Goal: Obtain resource: Download file/media

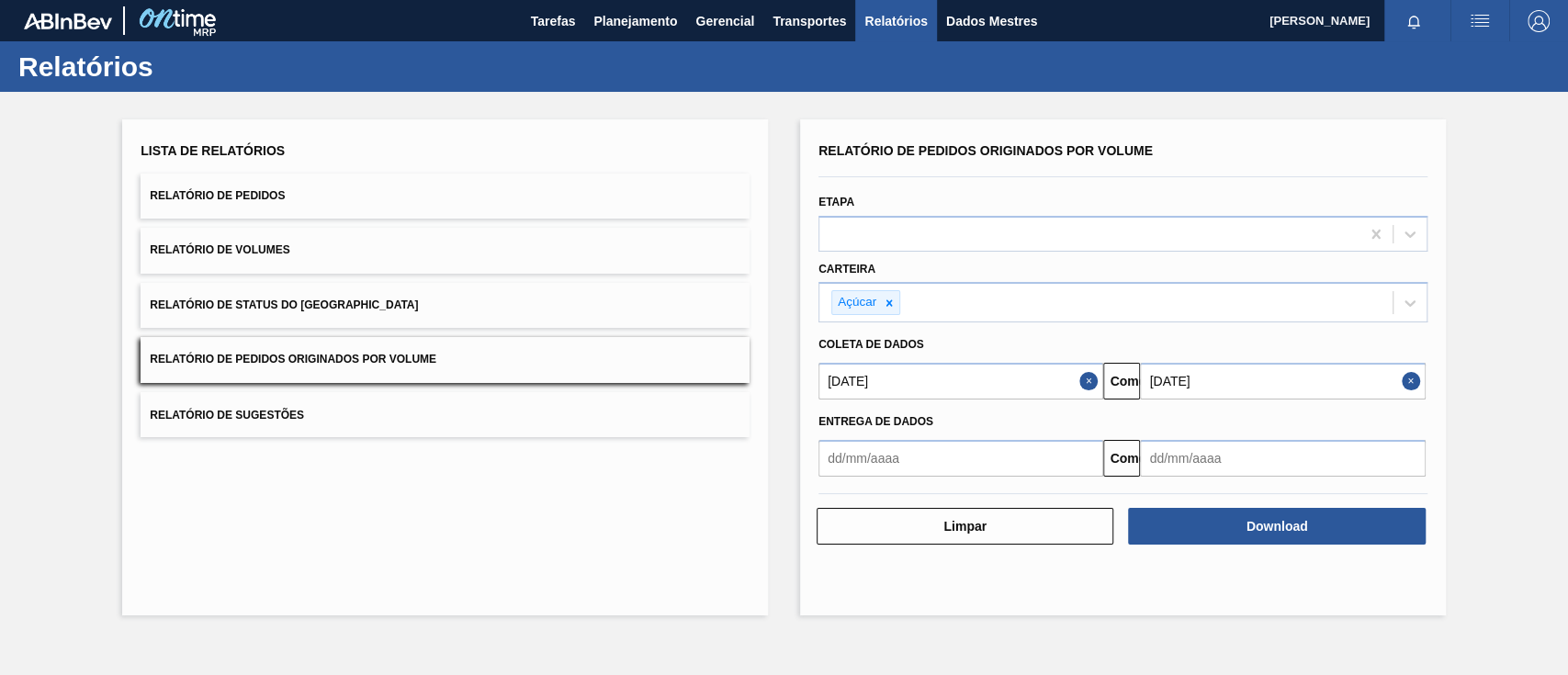
click at [994, 379] on input "[DATE]" at bounding box center [961, 381] width 285 height 36
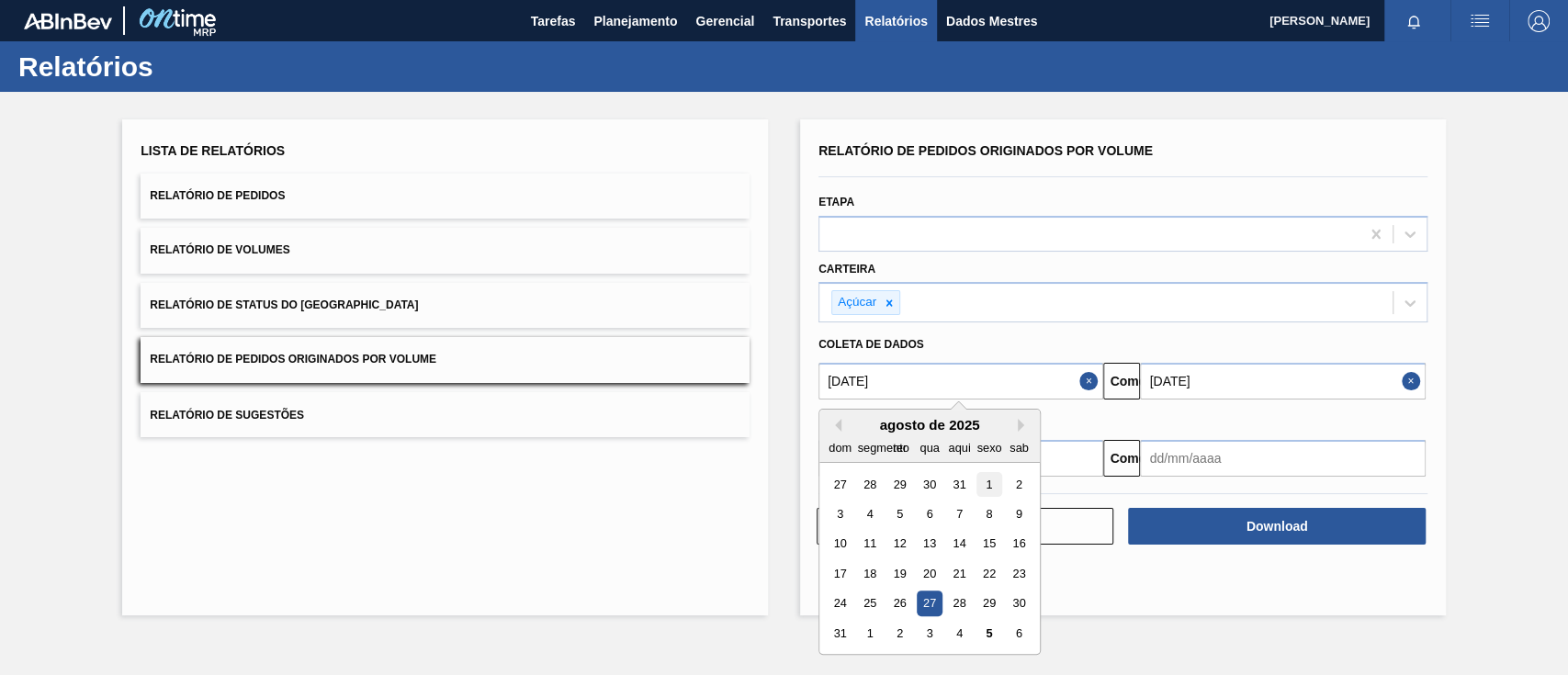
click at [993, 483] on font "1" at bounding box center [989, 484] width 7 height 14
type input "[DATE]"
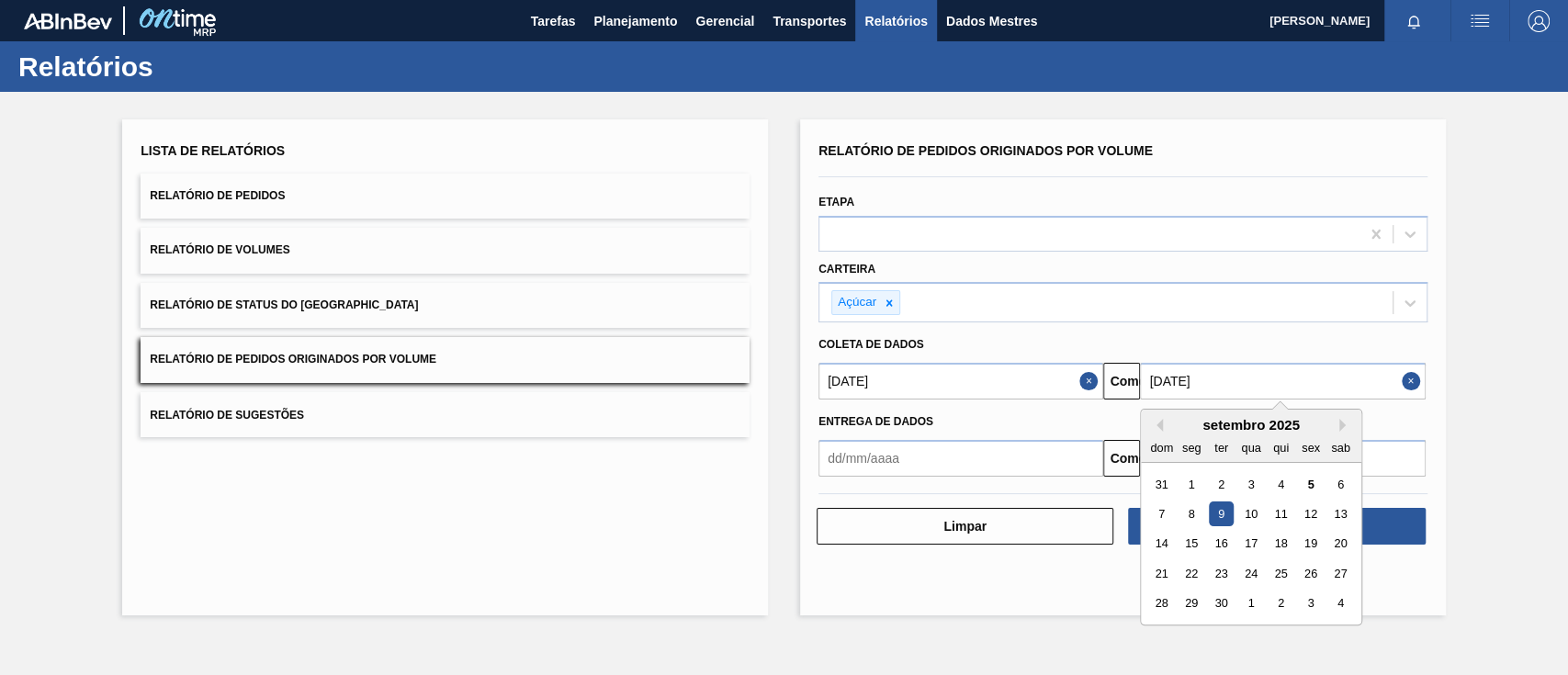
click at [1213, 382] on input "[DATE]" at bounding box center [1283, 381] width 285 height 36
click at [1083, 384] on button "Fechar" at bounding box center [1091, 381] width 24 height 36
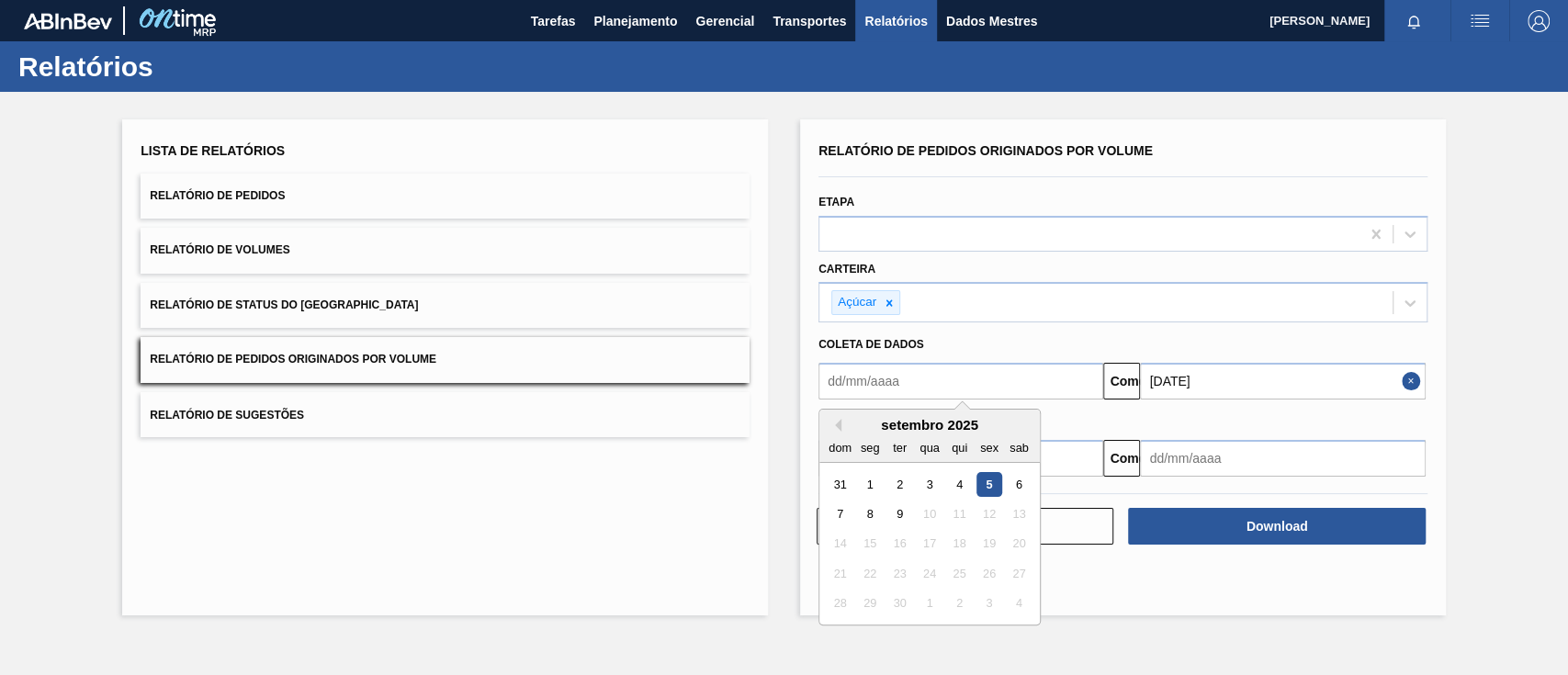
click at [941, 384] on input "text" at bounding box center [961, 381] width 285 height 36
click at [872, 481] on div "1" at bounding box center [871, 484] width 25 height 25
type input "[DATE]"
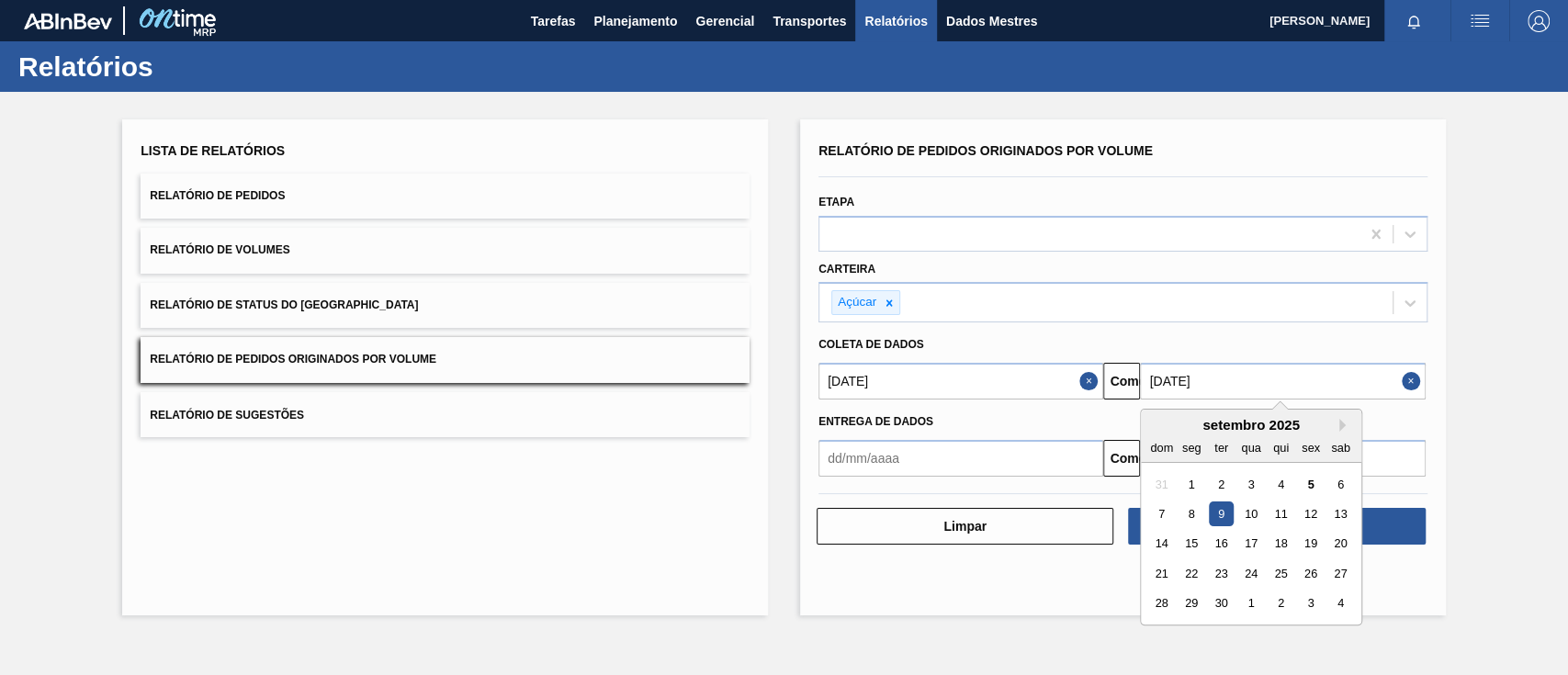
click at [1274, 382] on input "[DATE]" at bounding box center [1283, 381] width 285 height 36
click at [1255, 511] on font "10" at bounding box center [1251, 514] width 13 height 14
type input "[DATE]"
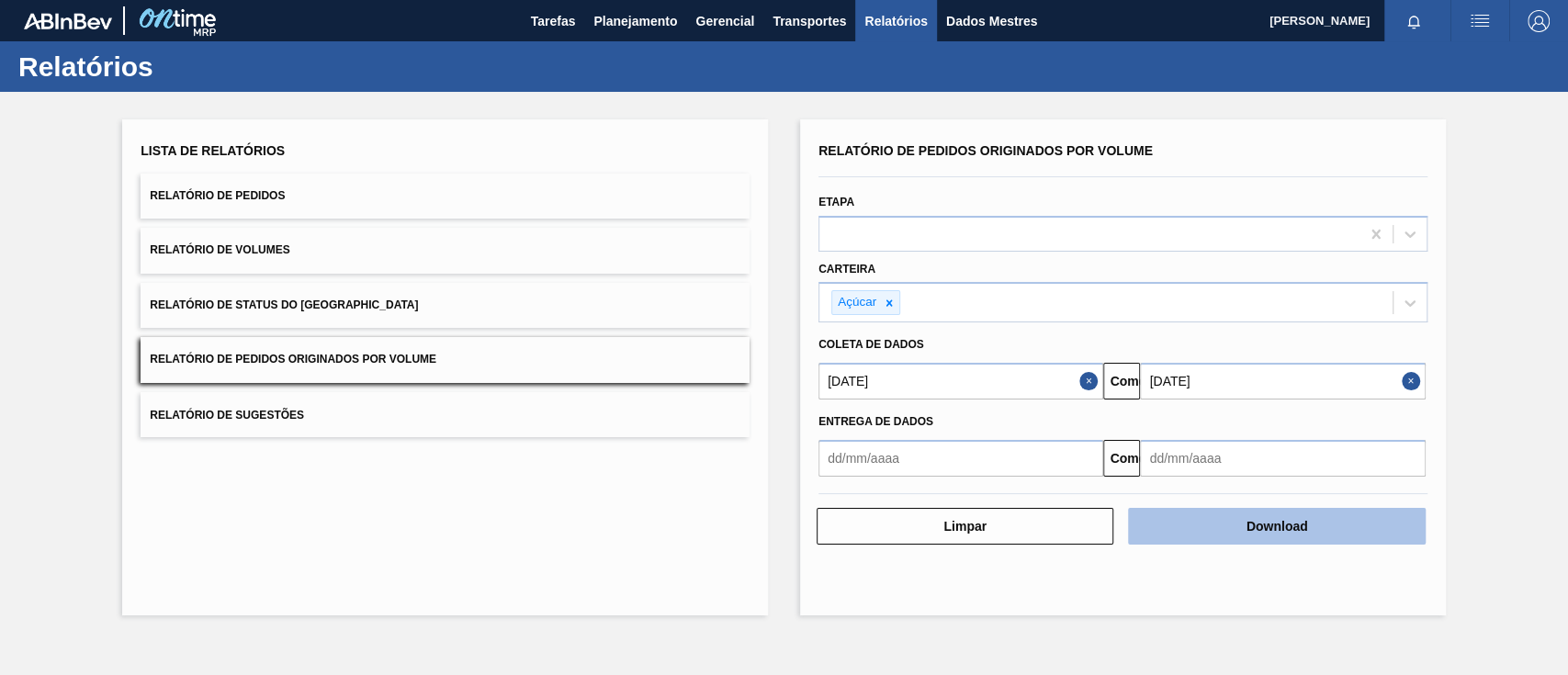
click at [1298, 509] on button "Download" at bounding box center [1277, 526] width 297 height 36
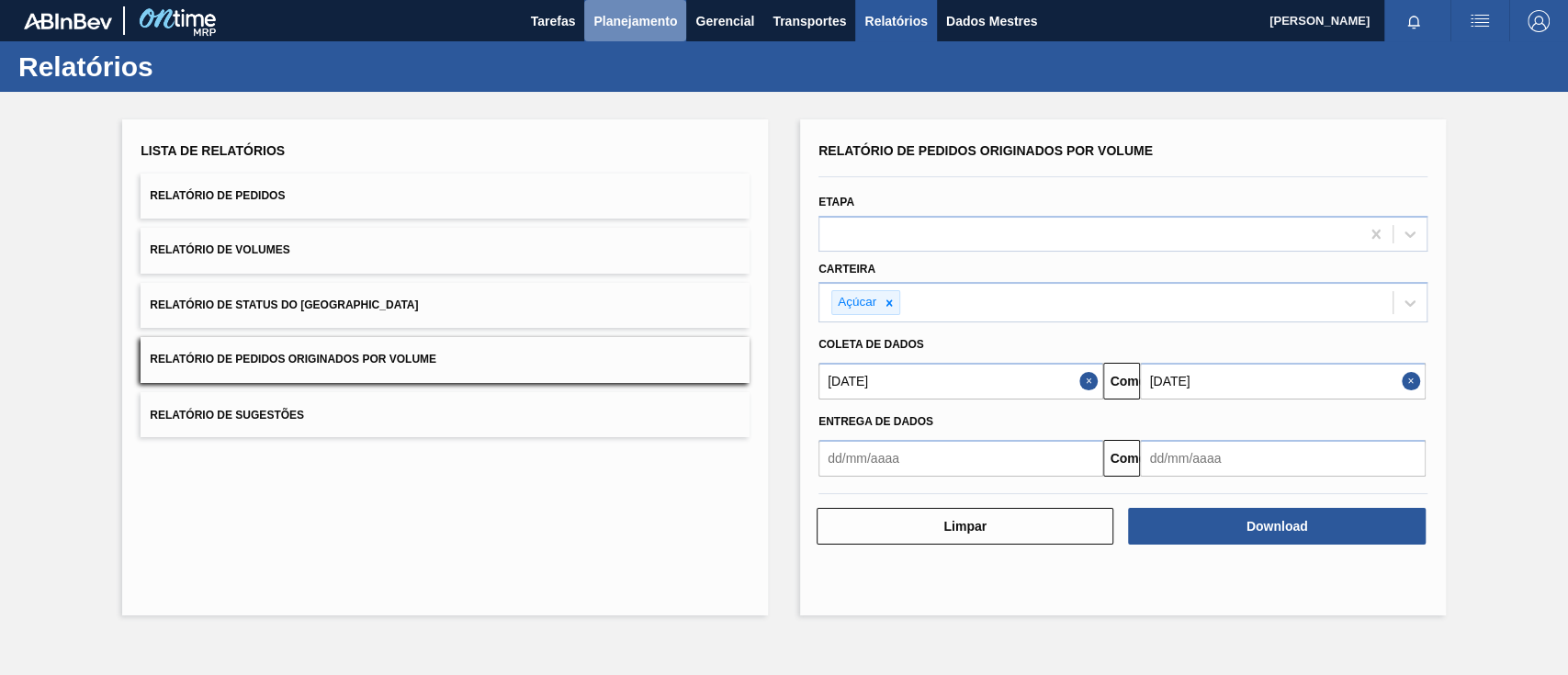
click at [623, 34] on button "Planejamento" at bounding box center [636, 20] width 102 height 41
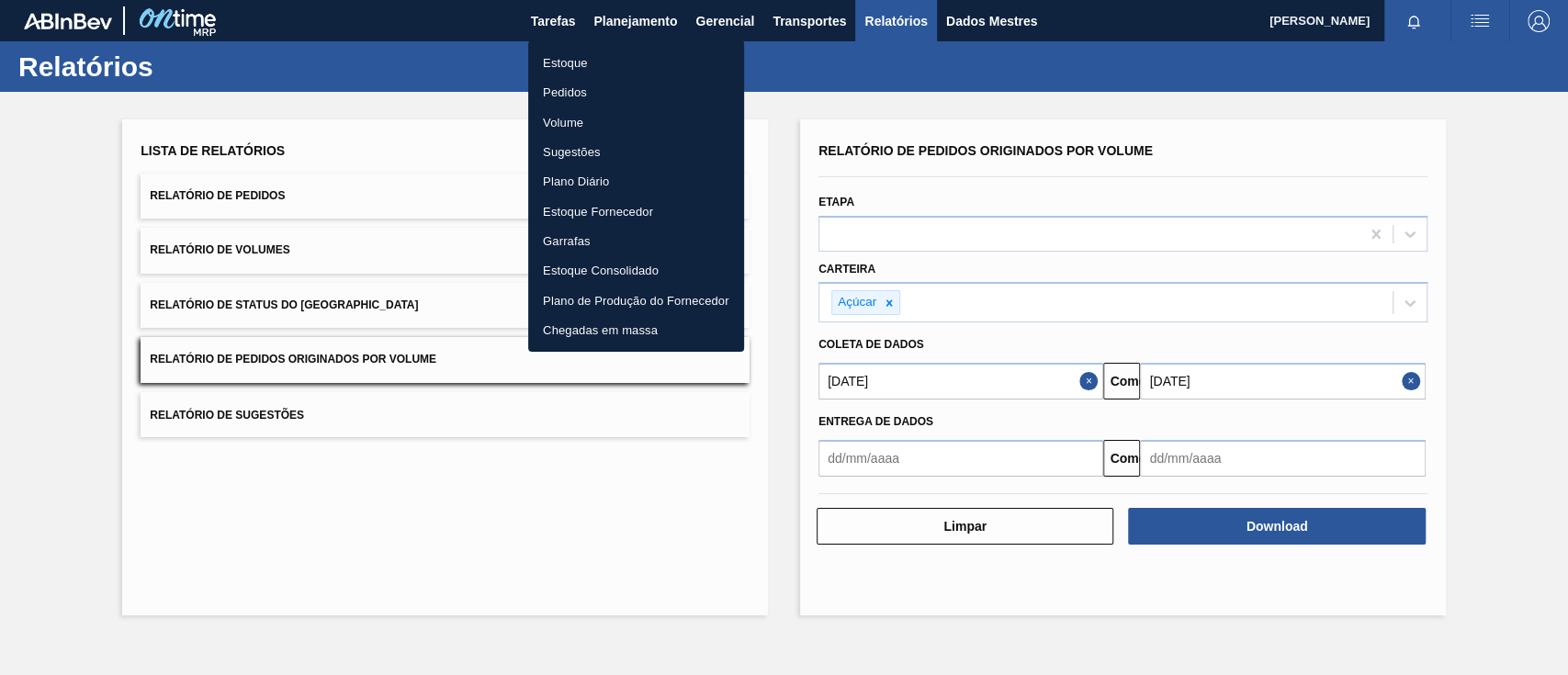
drag, startPoint x: 570, startPoint y: 89, endPoint x: 591, endPoint y: 89, distance: 21.0
click at [570, 89] on font "Pedidos" at bounding box center [564, 92] width 44 height 14
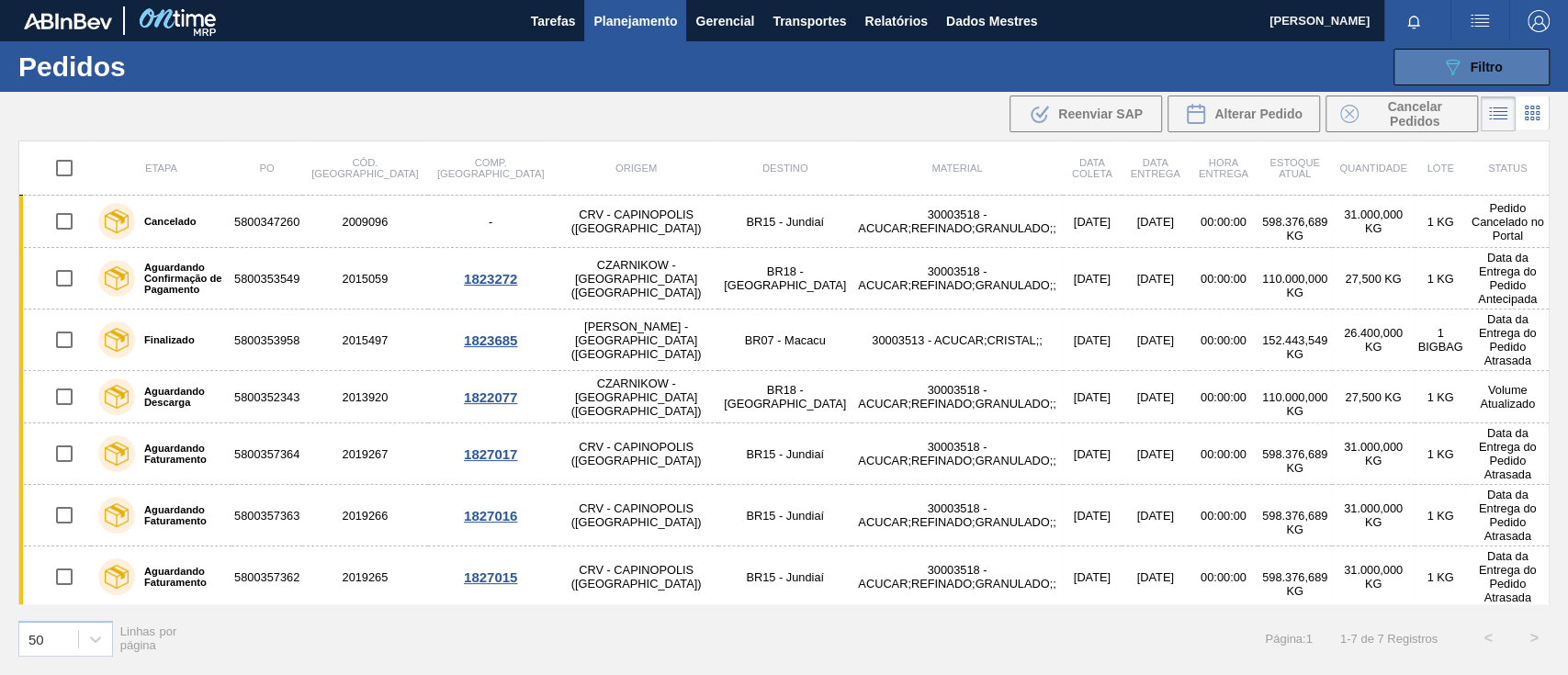
click at [1433, 58] on button "089F7B8B-B2A5-4AFE-B5C0-19BA573D28AC Filtro" at bounding box center [1472, 66] width 156 height 36
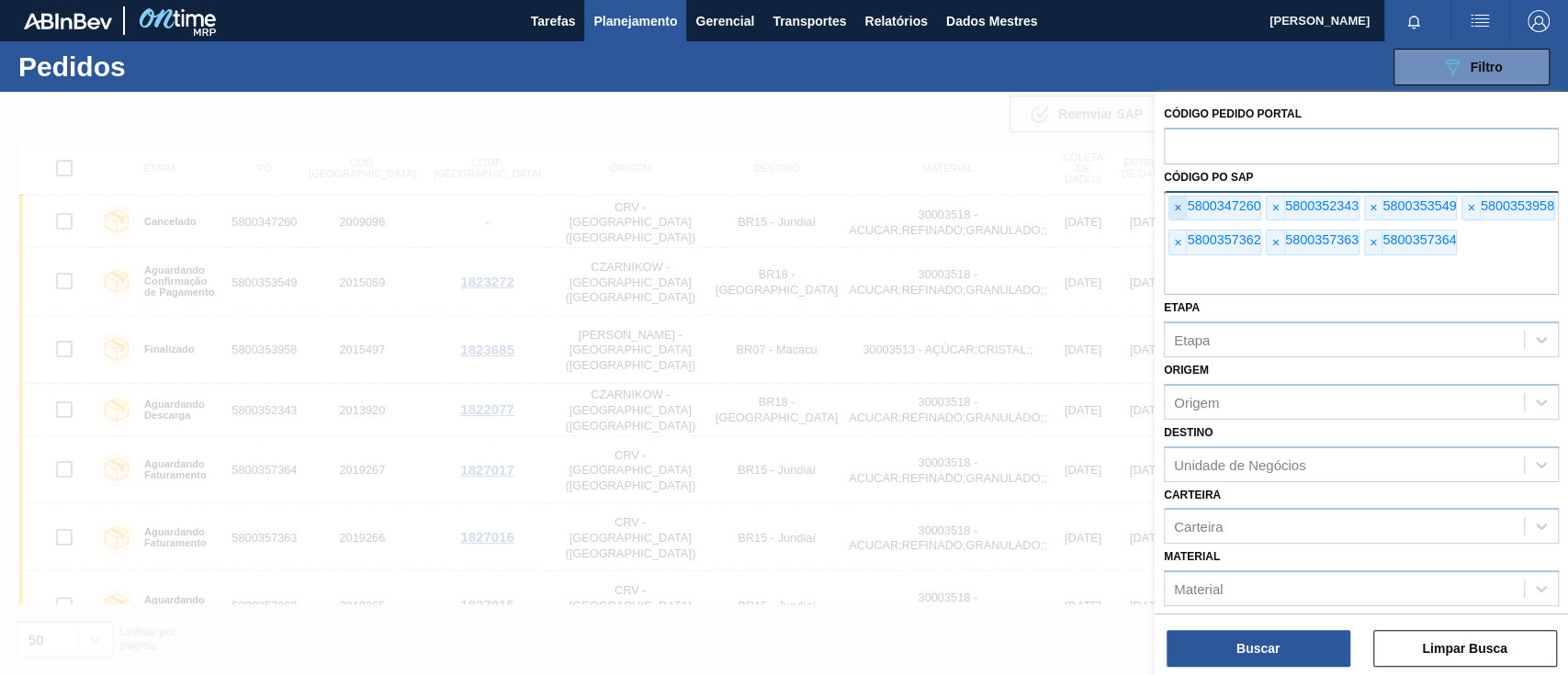
click at [1174, 209] on font "×" at bounding box center [1178, 208] width 7 height 15
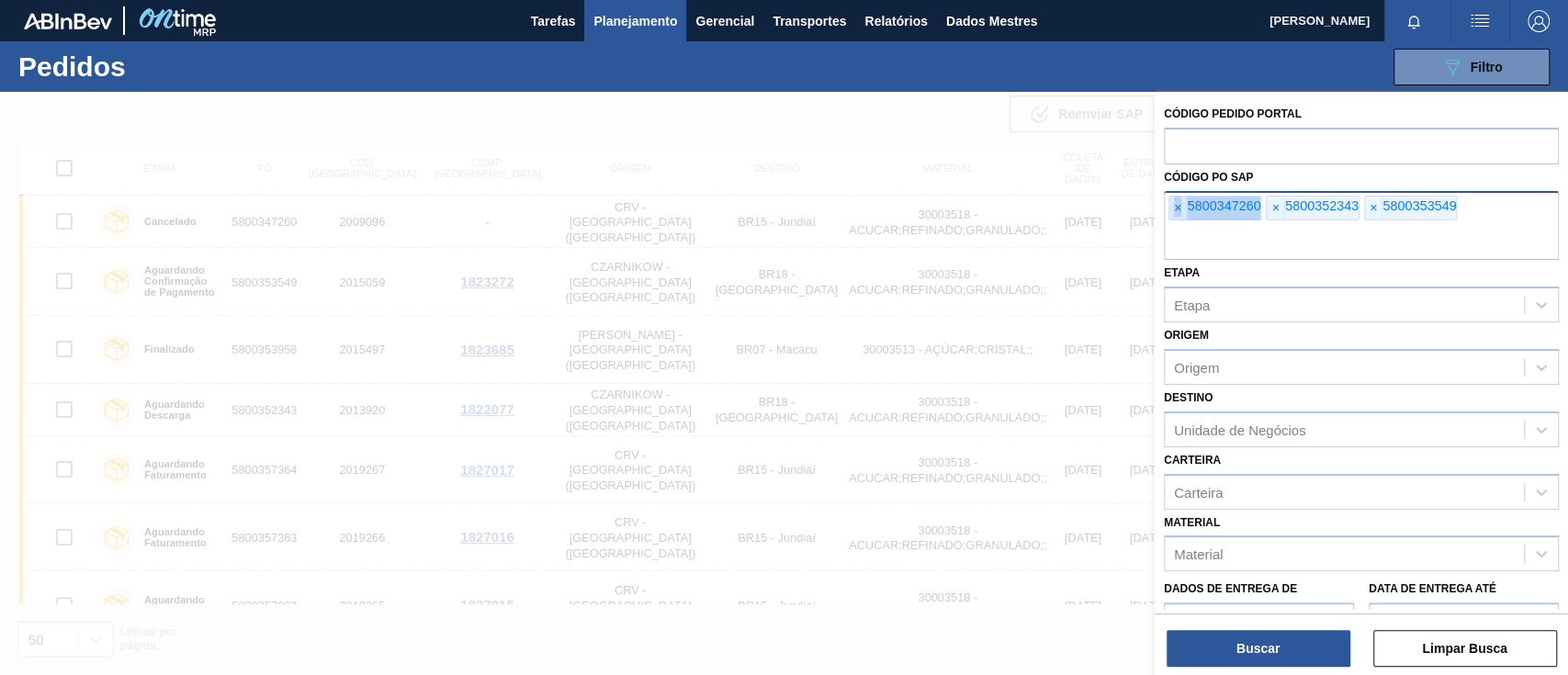
click at [1174, 209] on font "×" at bounding box center [1178, 208] width 7 height 15
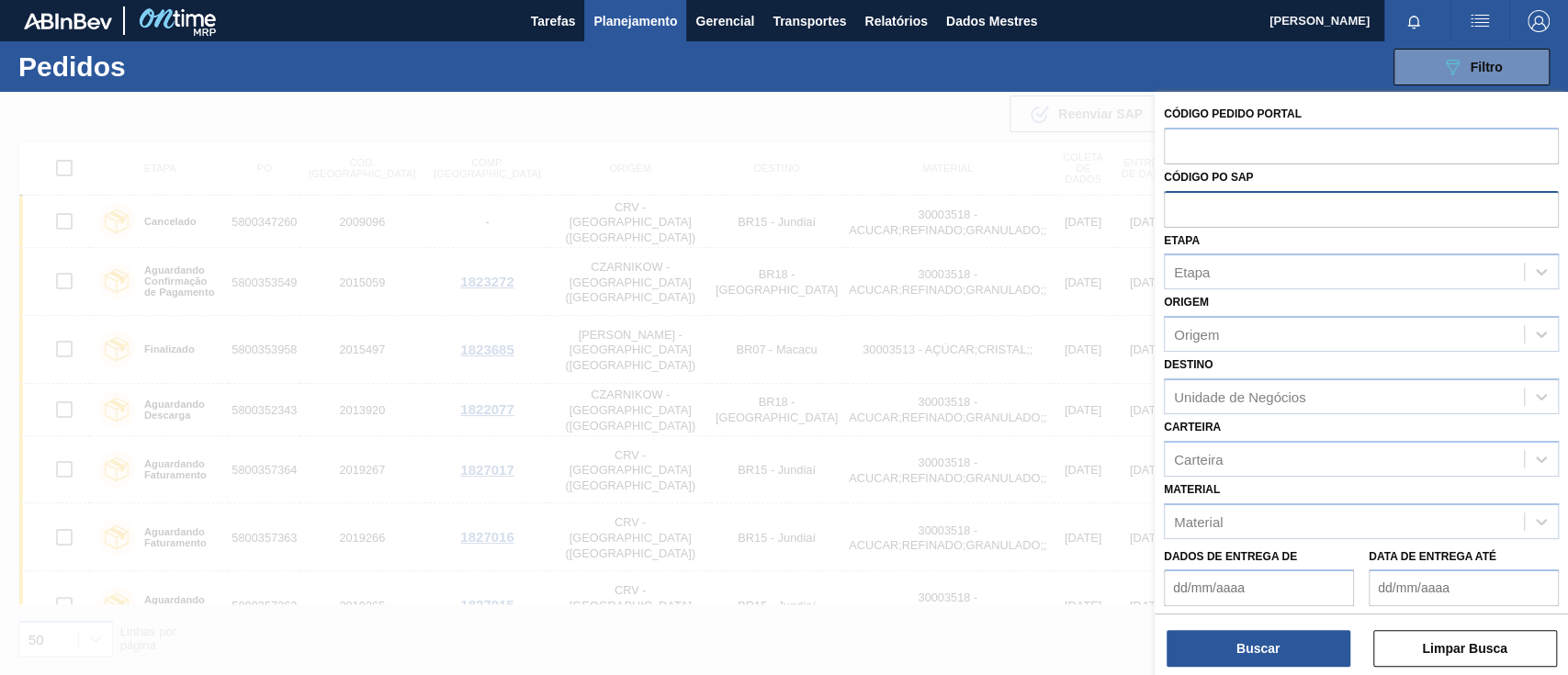
paste input "5800360547"
type input "5800360547"
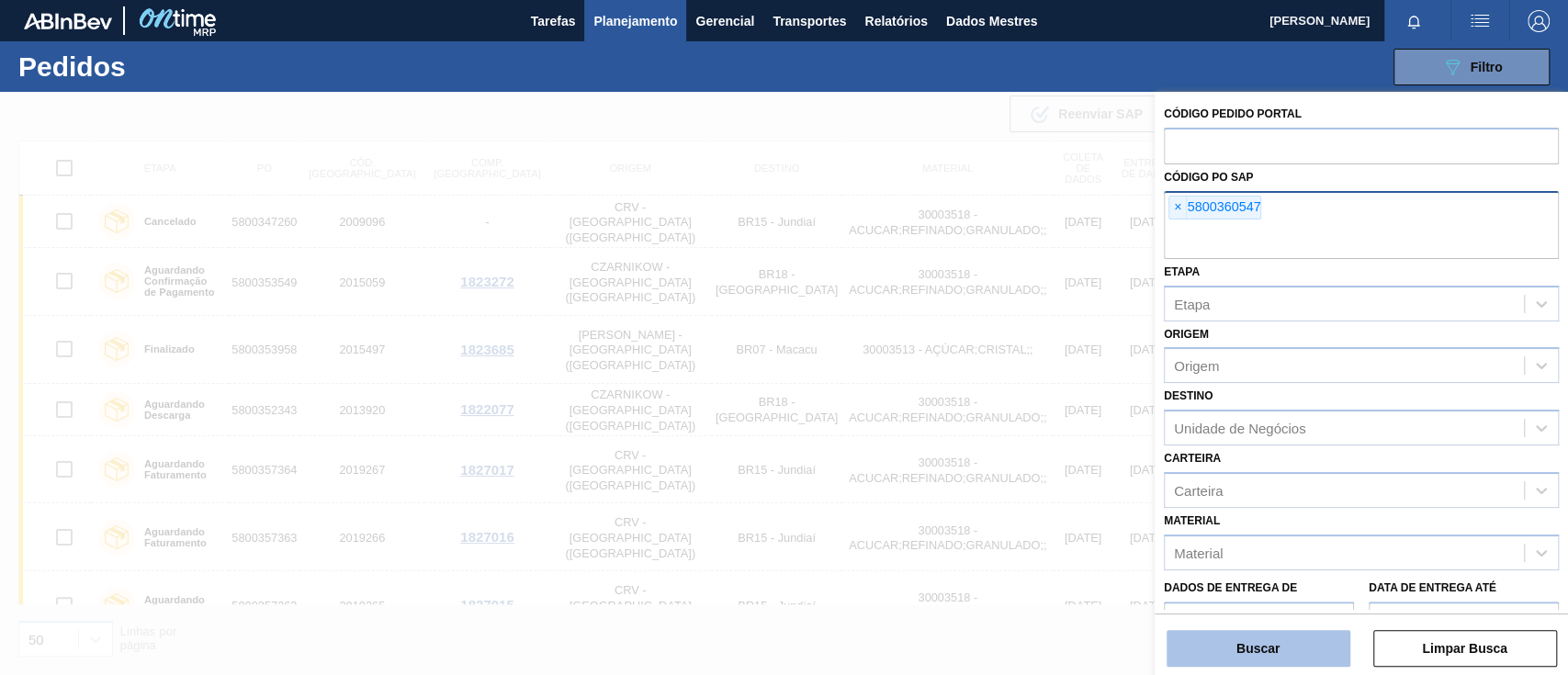
click at [1308, 647] on button "Buscar" at bounding box center [1258, 648] width 183 height 36
